Goal: Navigation & Orientation: Find specific page/section

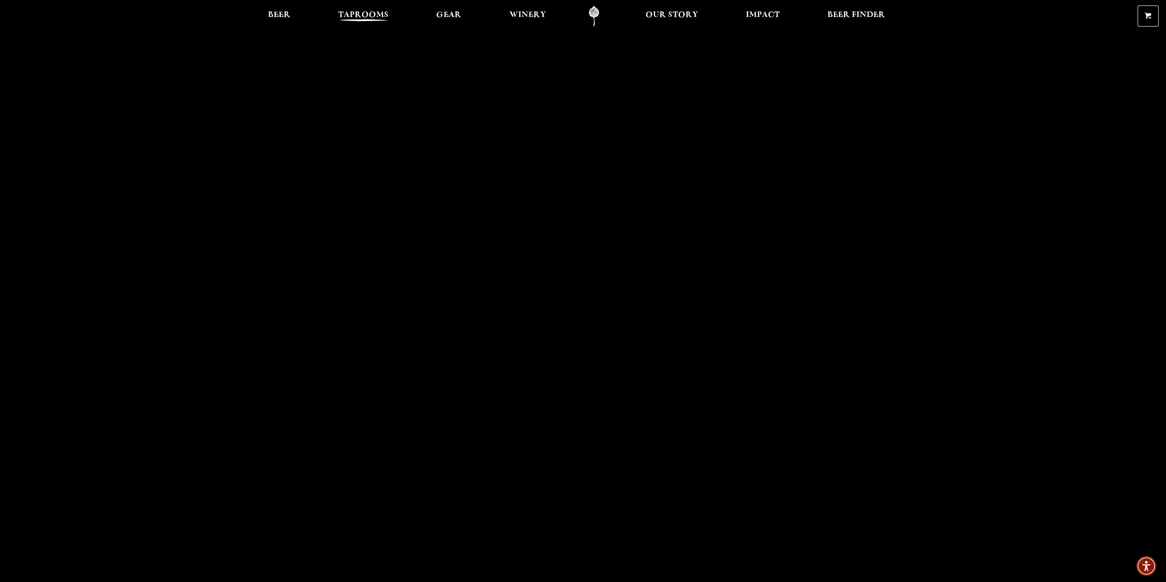
click at [365, 15] on span "Taprooms" at bounding box center [363, 14] width 50 height 7
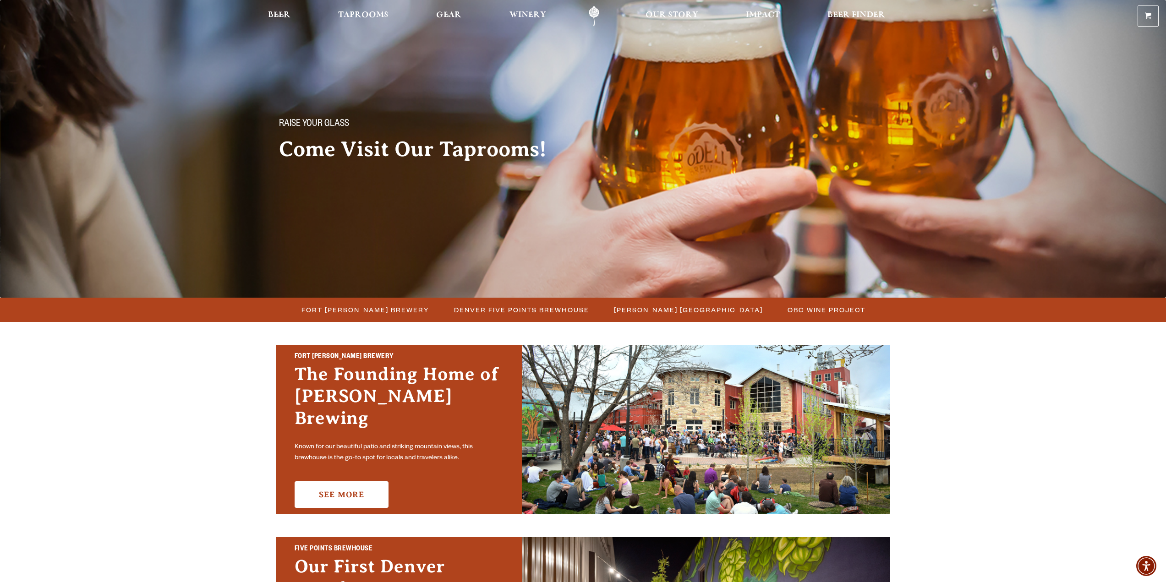
click at [669, 307] on span "[PERSON_NAME] [GEOGRAPHIC_DATA]" at bounding box center [688, 309] width 149 height 13
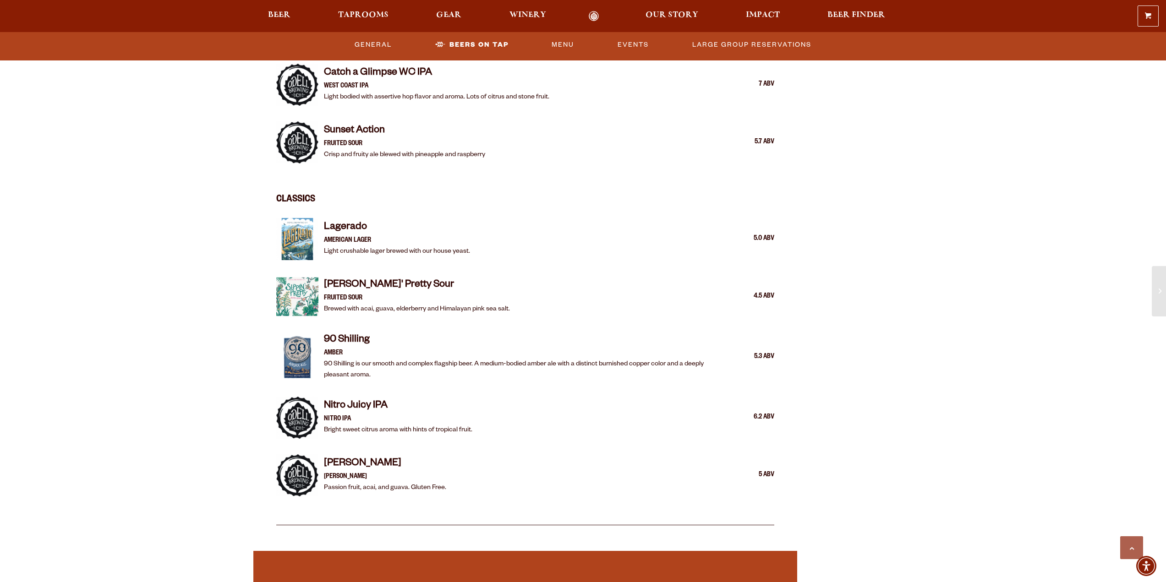
scroll to position [1512, 0]
